Goal: Information Seeking & Learning: Learn about a topic

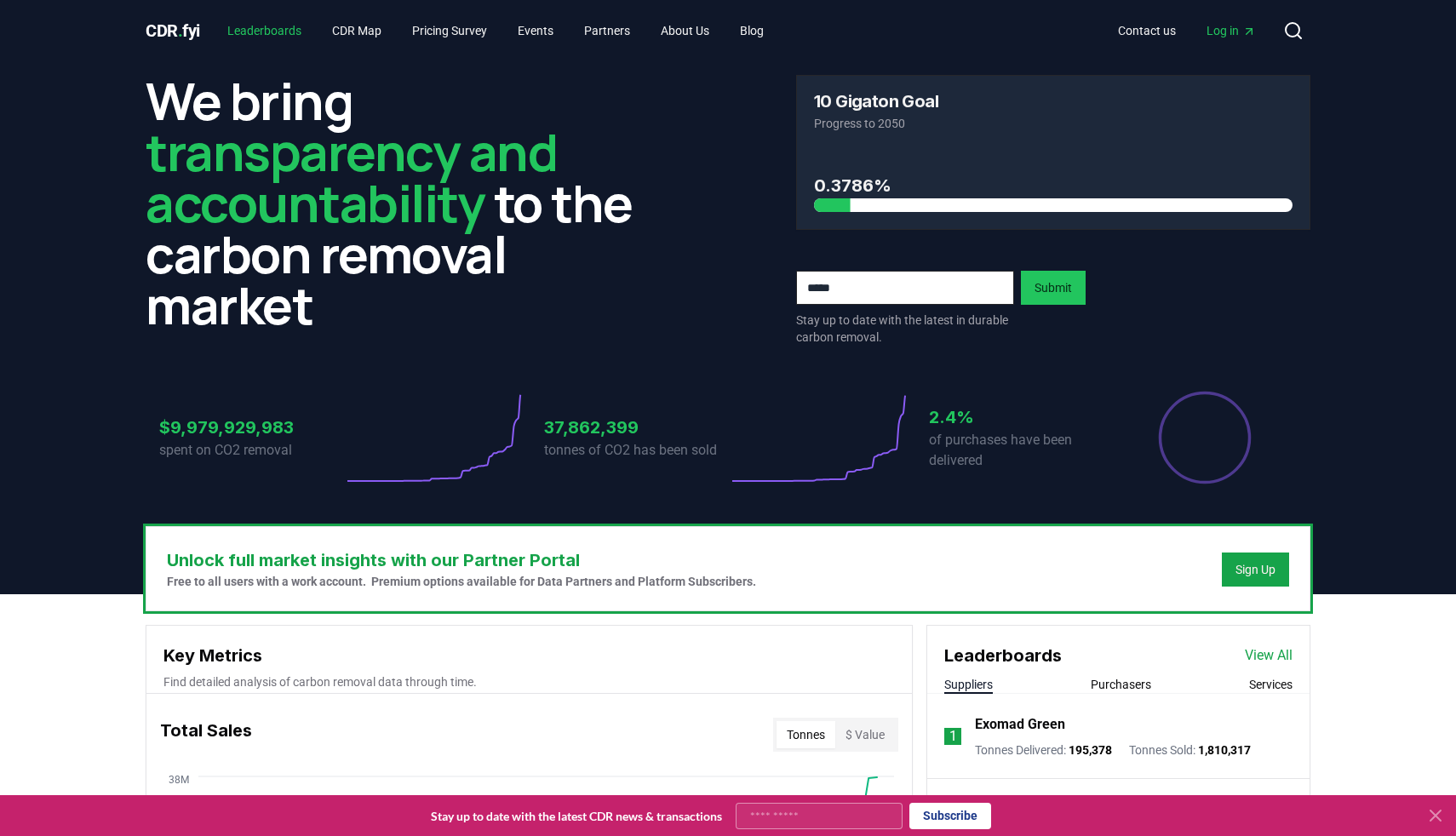
click at [256, 20] on link "Leaderboards" at bounding box center [264, 31] width 101 height 31
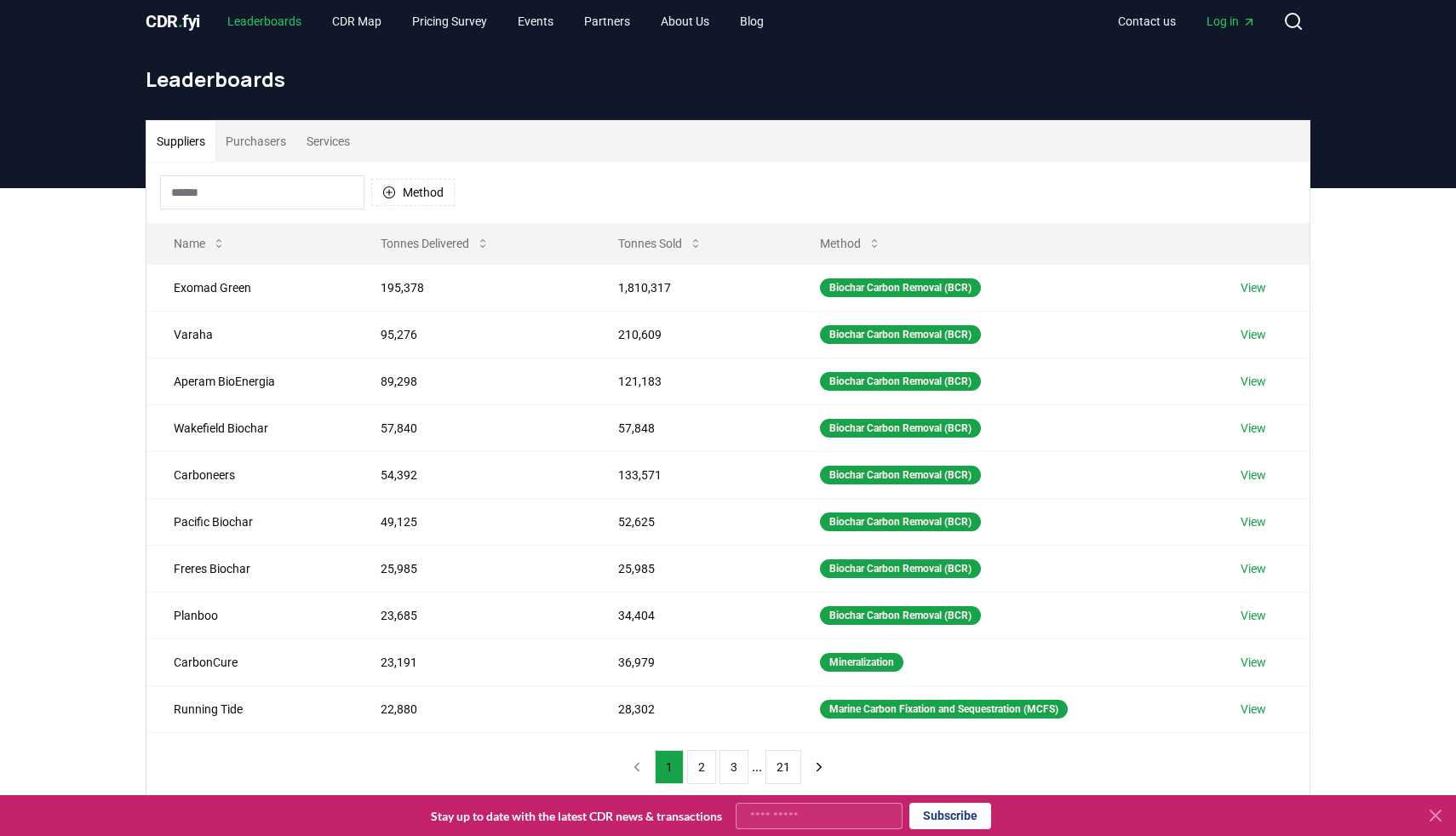
scroll to position [3, 0]
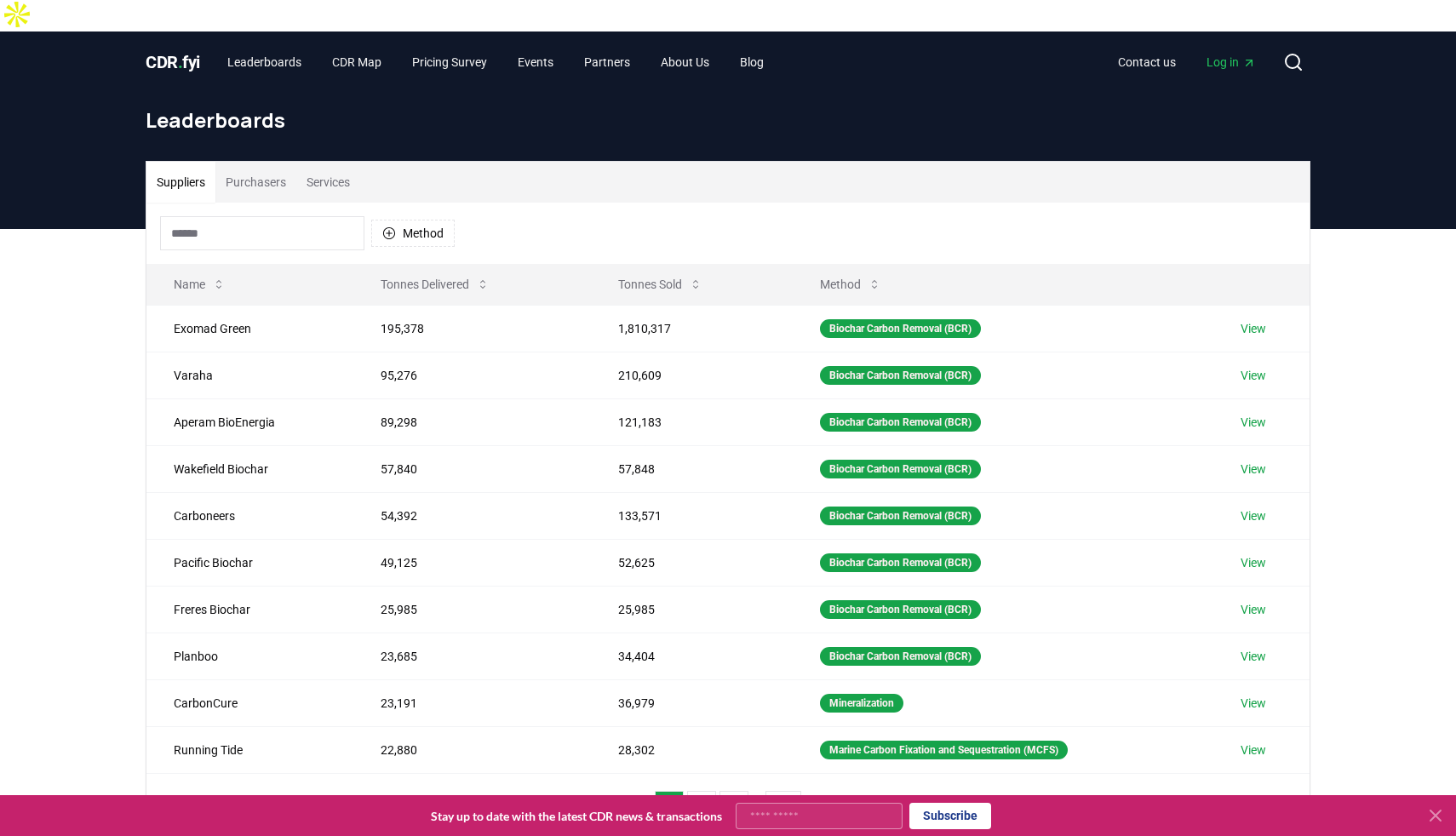
click at [260, 162] on button "Purchasers" at bounding box center [255, 182] width 81 height 41
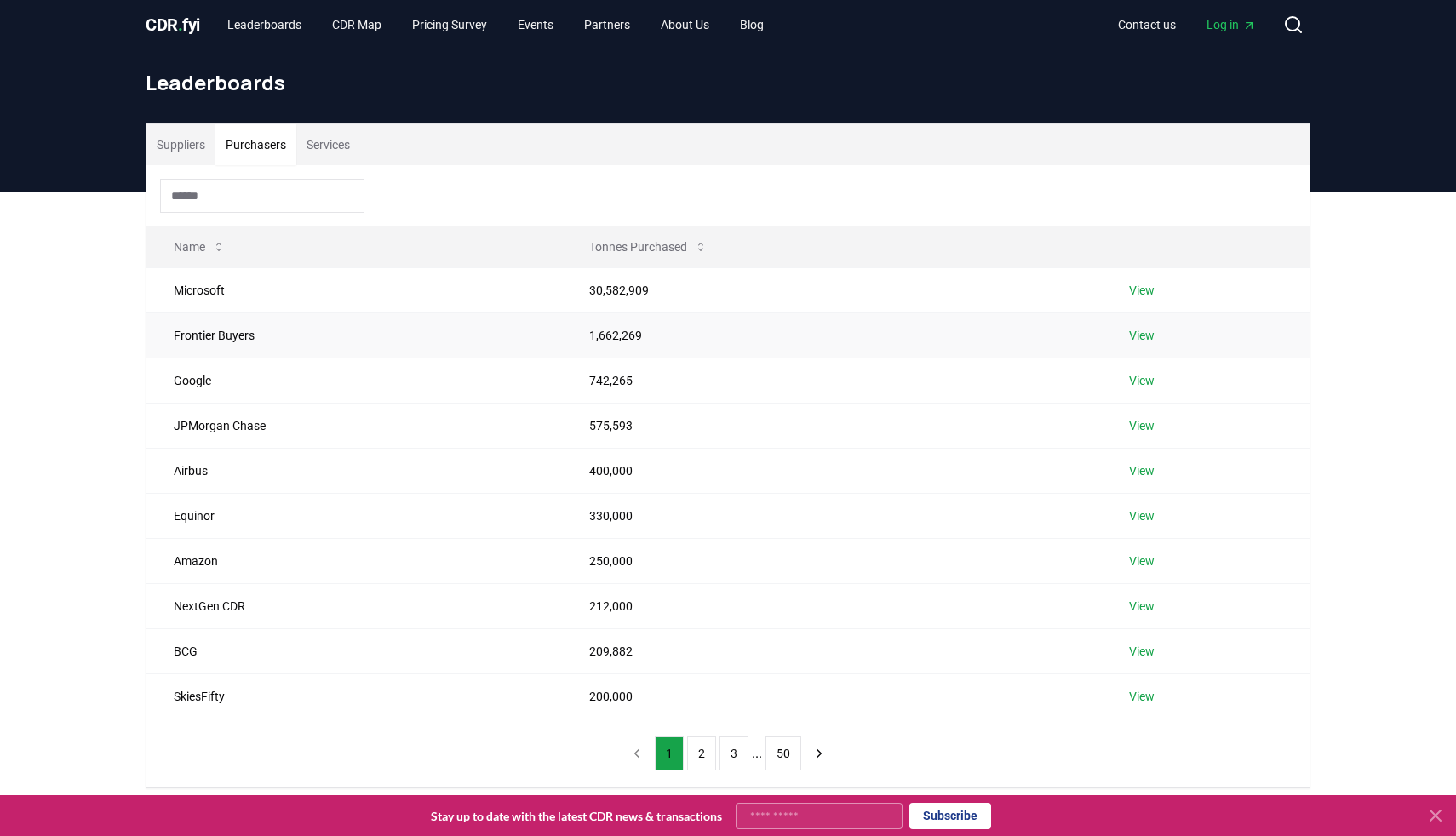
scroll to position [53, 0]
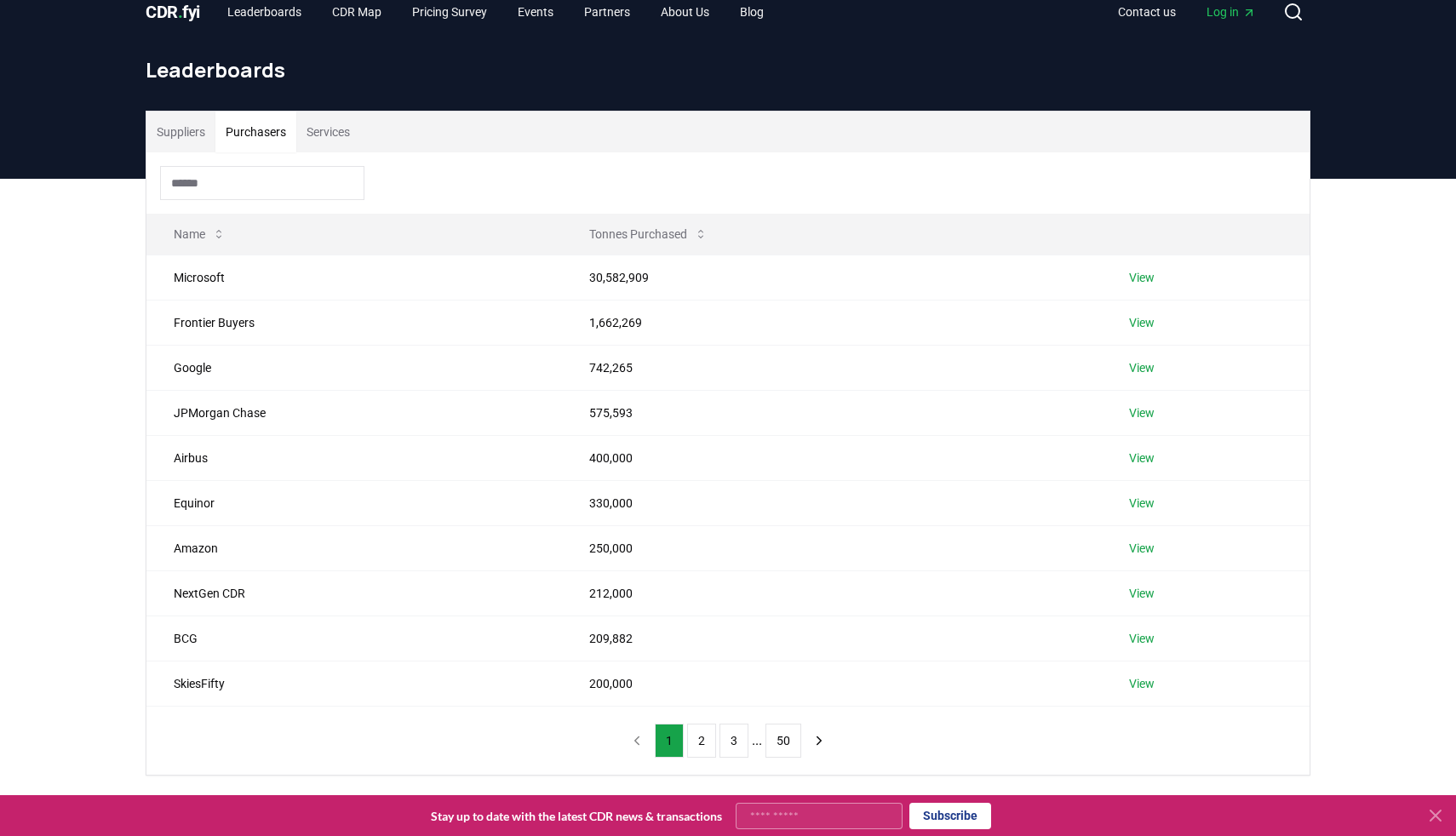
click at [1331, 179] on div "Suppliers Purchasers Services Name Tonnes Purchased Microsoft 30,582,909 View F…" at bounding box center [728, 511] width 1456 height 665
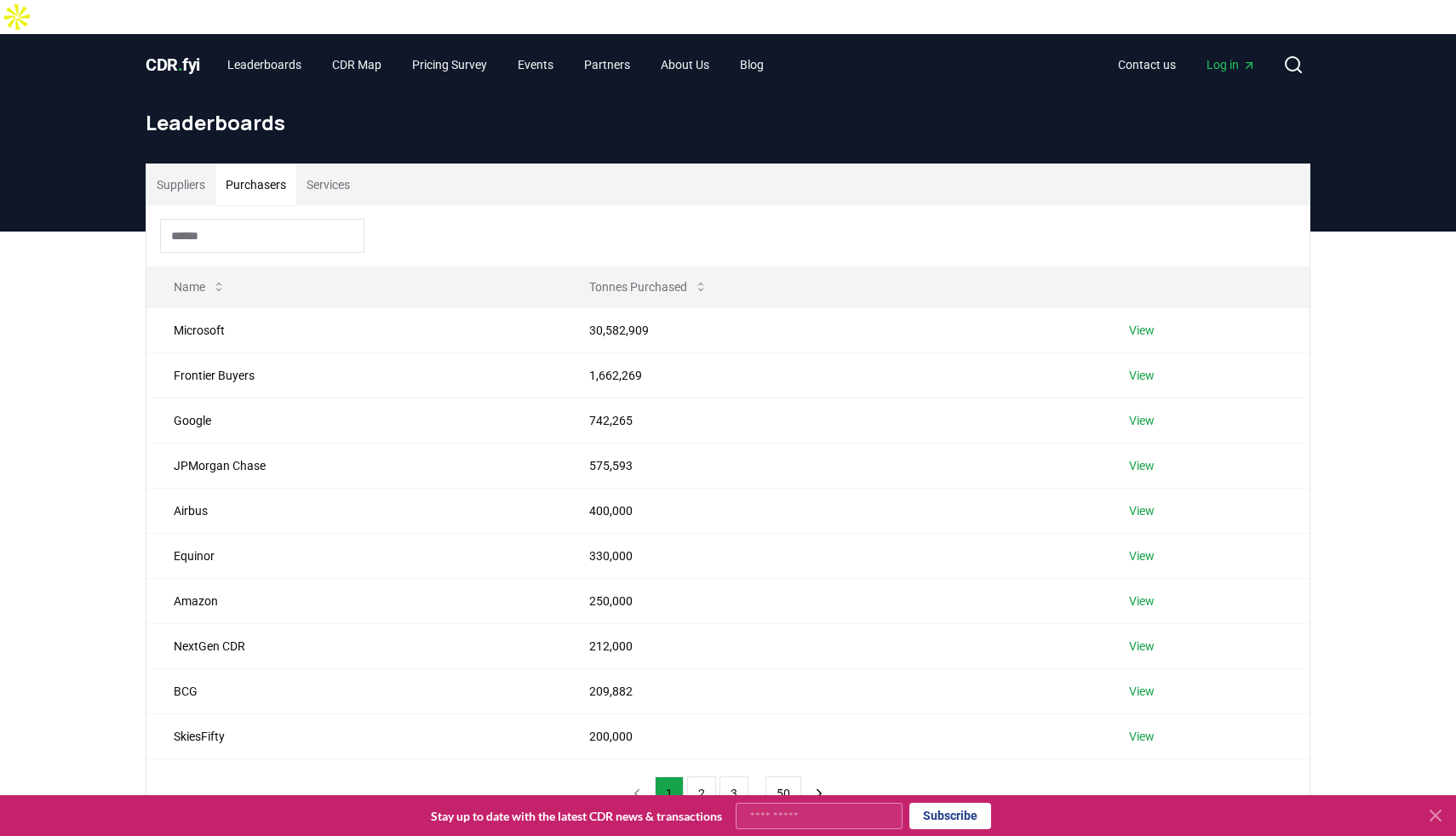
click at [806, 109] on h1 "Leaderboards" at bounding box center [728, 122] width 1165 height 27
click at [953, 109] on h1 "Leaderboards" at bounding box center [728, 122] width 1165 height 27
